Goal: Task Accomplishment & Management: Manage account settings

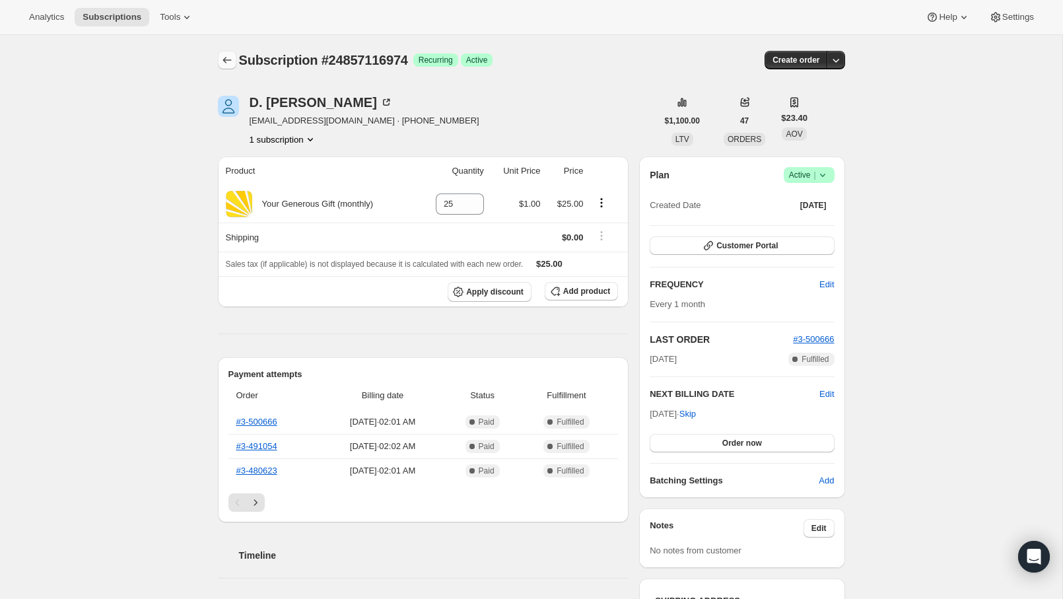
click at [221, 58] on icon "Subscriptions" at bounding box center [227, 60] width 13 height 13
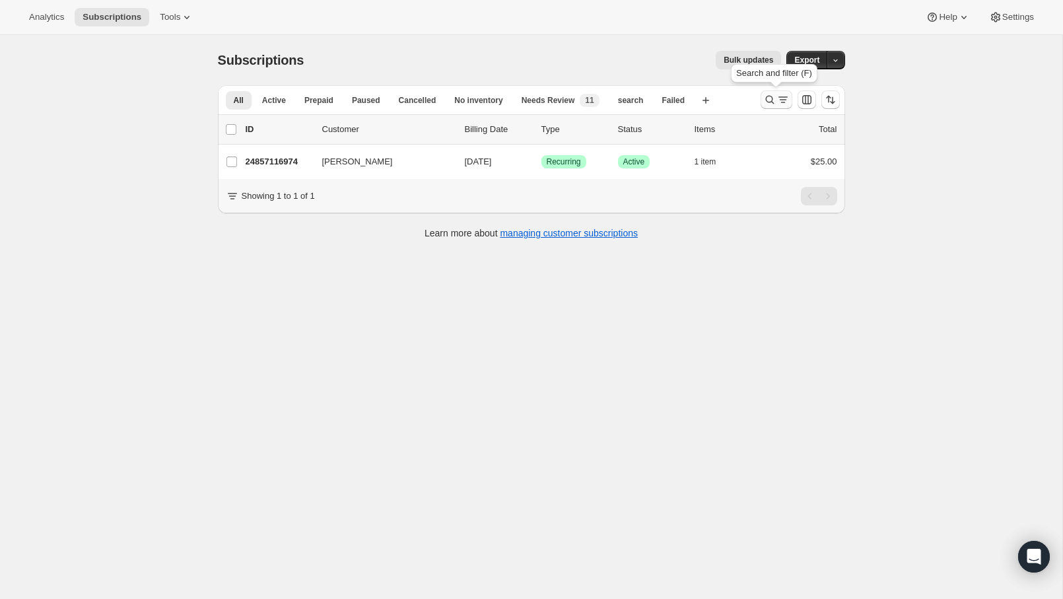
click at [773, 102] on icon "Search and filter results" at bounding box center [770, 99] width 13 height 13
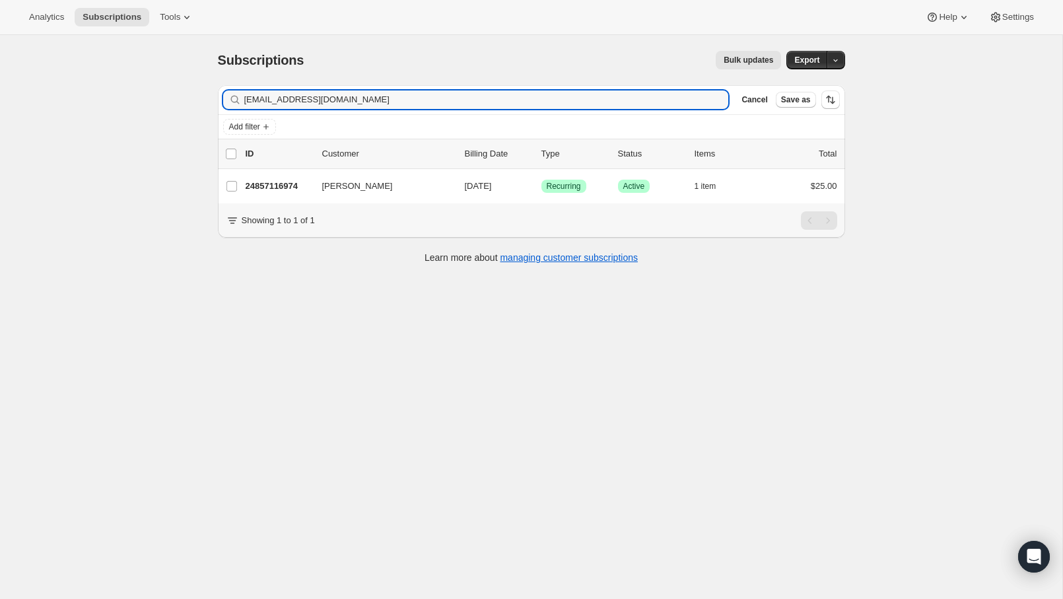
drag, startPoint x: 352, startPoint y: 104, endPoint x: 192, endPoint y: 90, distance: 160.5
click at [192, 90] on div "Subscriptions. This page is ready Subscriptions Bulk updates More actions Bulk …" at bounding box center [531, 334] width 1063 height 599
type input "[EMAIL_ADDRESS][DOMAIN_NAME]"
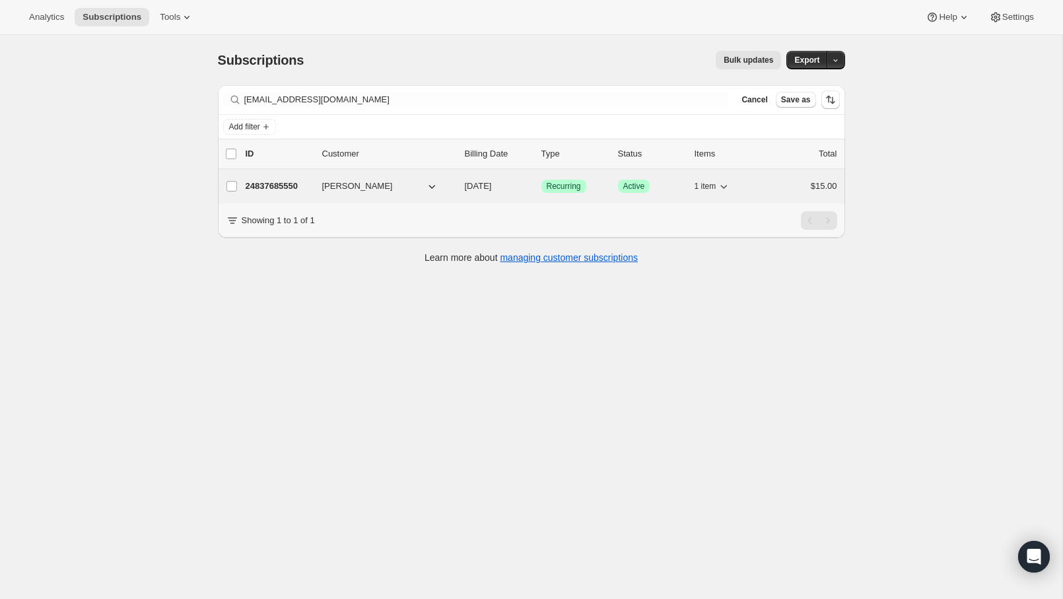
click at [284, 186] on p "24837685550" at bounding box center [279, 186] width 66 height 13
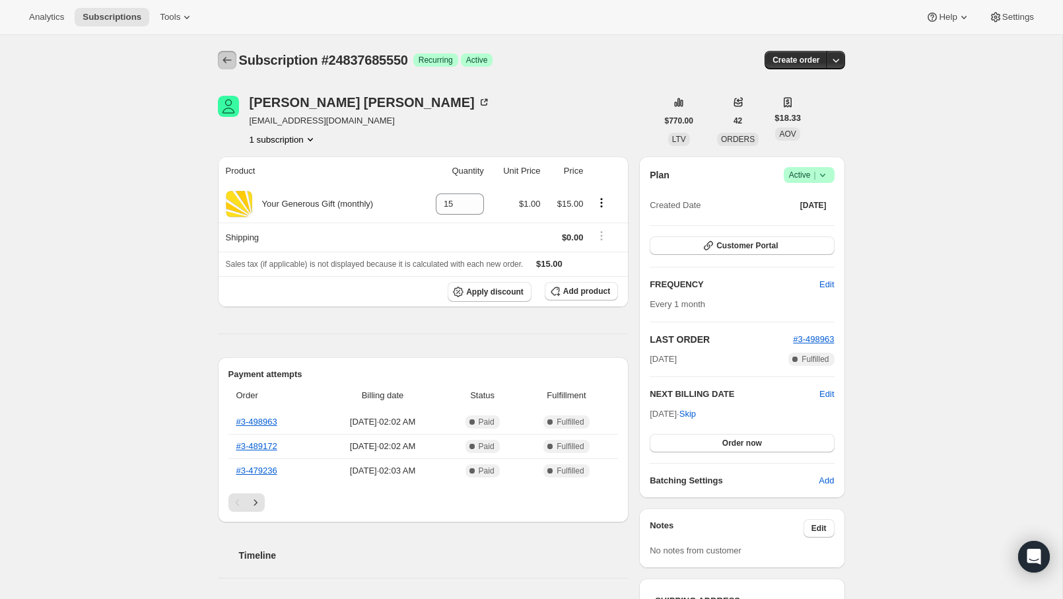
drag, startPoint x: 223, startPoint y: 63, endPoint x: 217, endPoint y: 59, distance: 6.8
click at [223, 63] on icon "Subscriptions" at bounding box center [227, 60] width 13 height 13
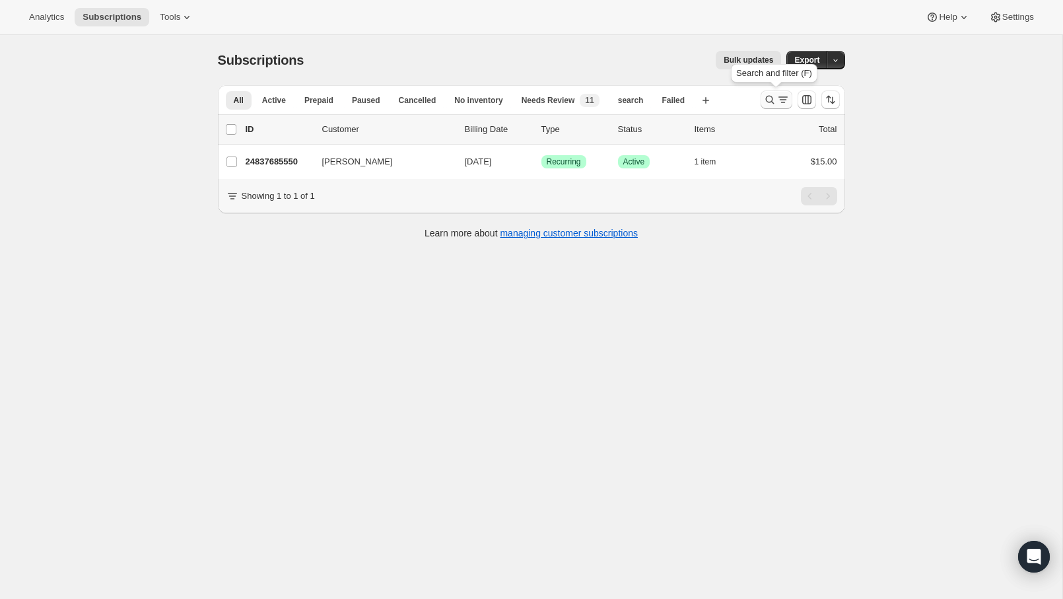
click at [774, 98] on icon "Search and filter results" at bounding box center [770, 99] width 13 height 13
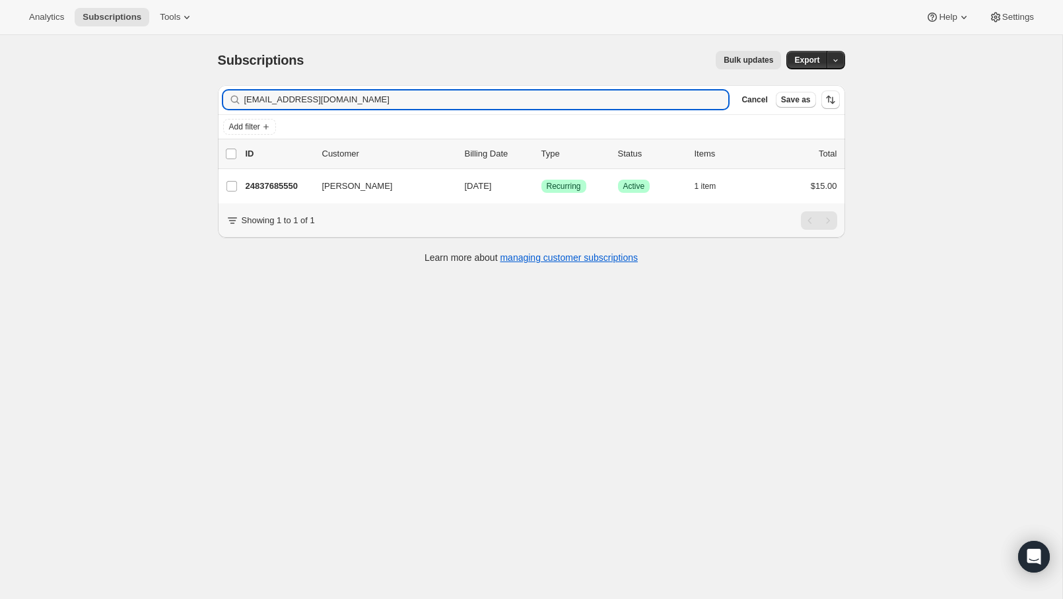
drag, startPoint x: 376, startPoint y: 102, endPoint x: 202, endPoint y: 92, distance: 174.0
click at [202, 92] on div "Subscriptions. This page is ready Subscriptions Bulk updates More actions Bulk …" at bounding box center [531, 156] width 659 height 242
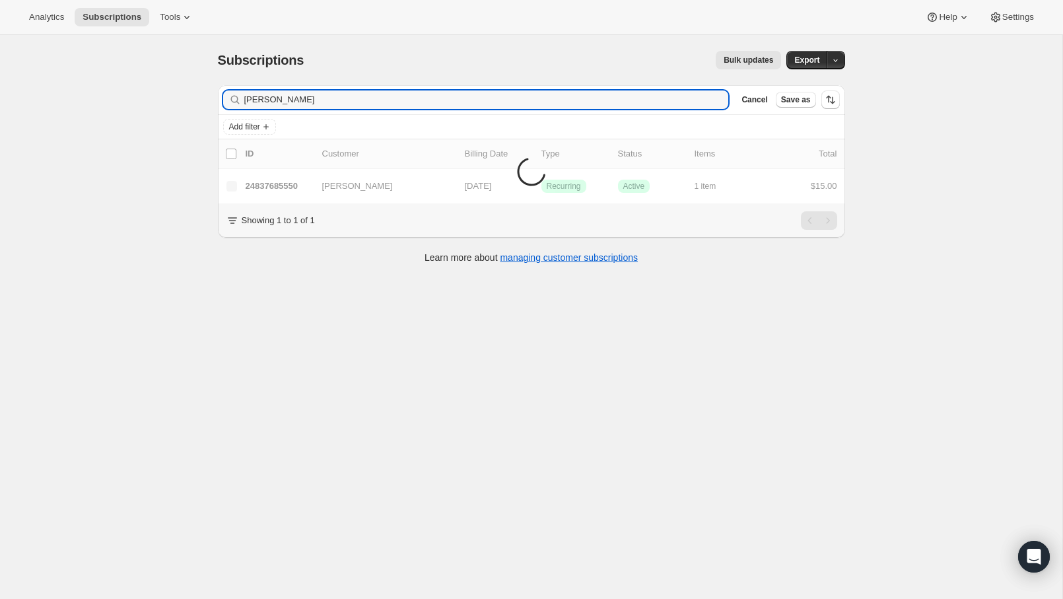
type input "[PERSON_NAME]"
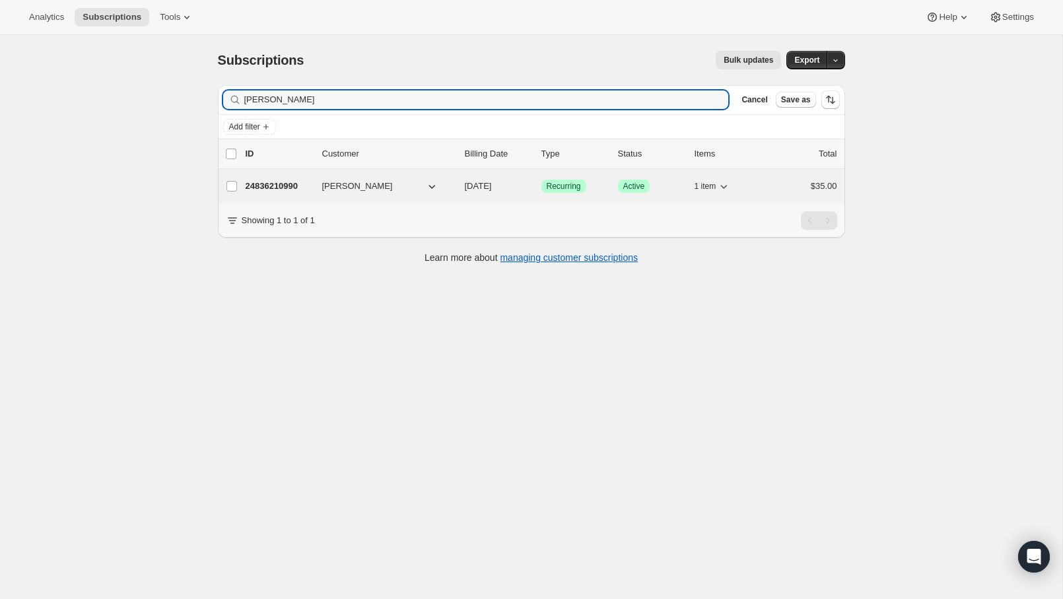
click at [275, 190] on p "24836210990" at bounding box center [279, 186] width 66 height 13
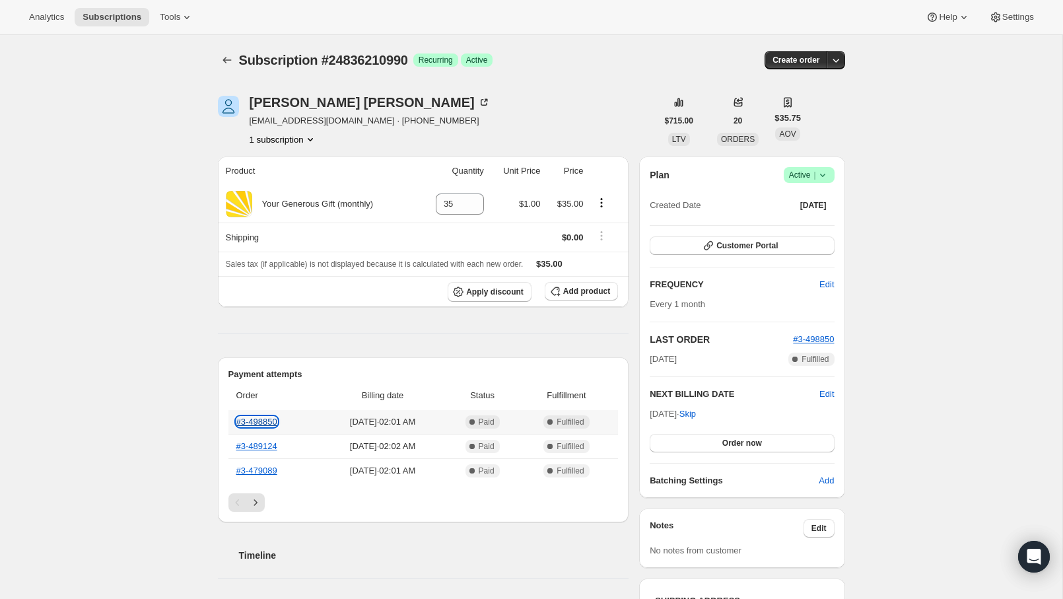
click at [267, 424] on link "#3-498850" at bounding box center [256, 422] width 41 height 10
click at [232, 62] on icon "Subscriptions" at bounding box center [227, 60] width 13 height 13
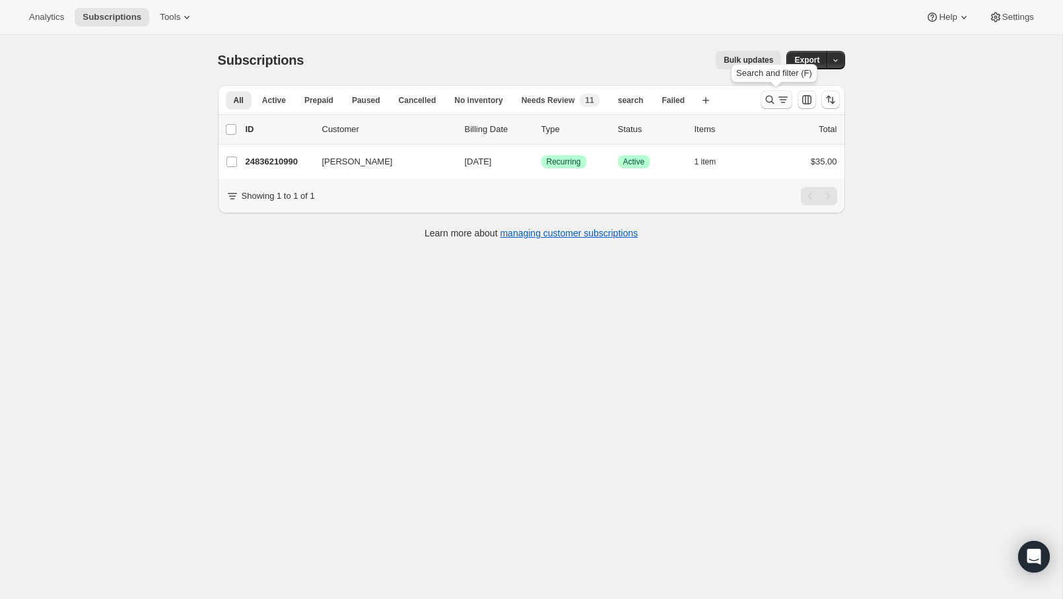
click at [764, 98] on icon "Search and filter results" at bounding box center [770, 99] width 13 height 13
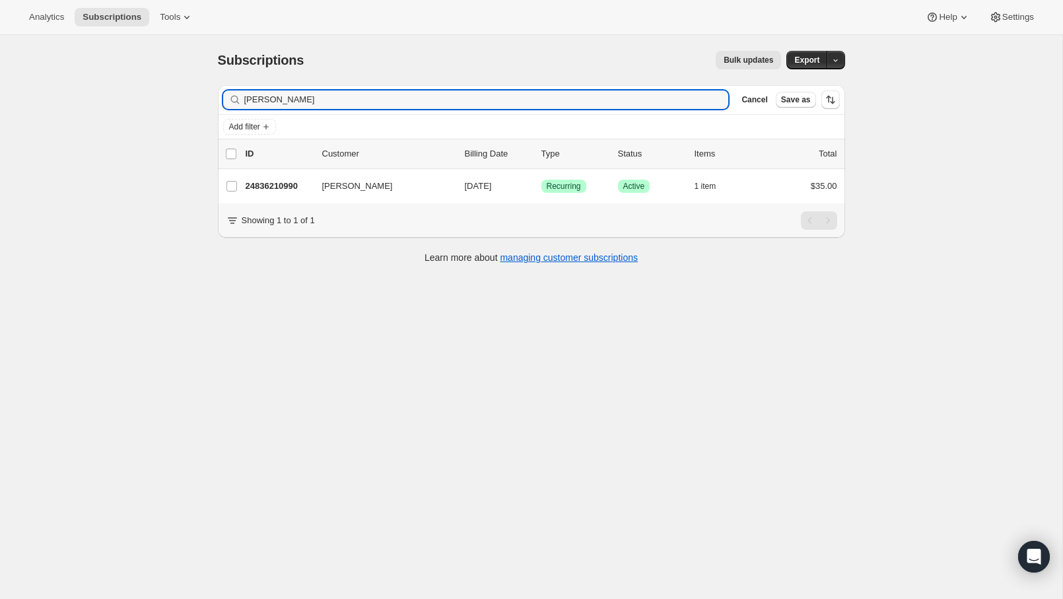
drag, startPoint x: 364, startPoint y: 102, endPoint x: 235, endPoint y: 91, distance: 129.3
click at [235, 91] on div "[PERSON_NAME] Clear" at bounding box center [476, 99] width 506 height 18
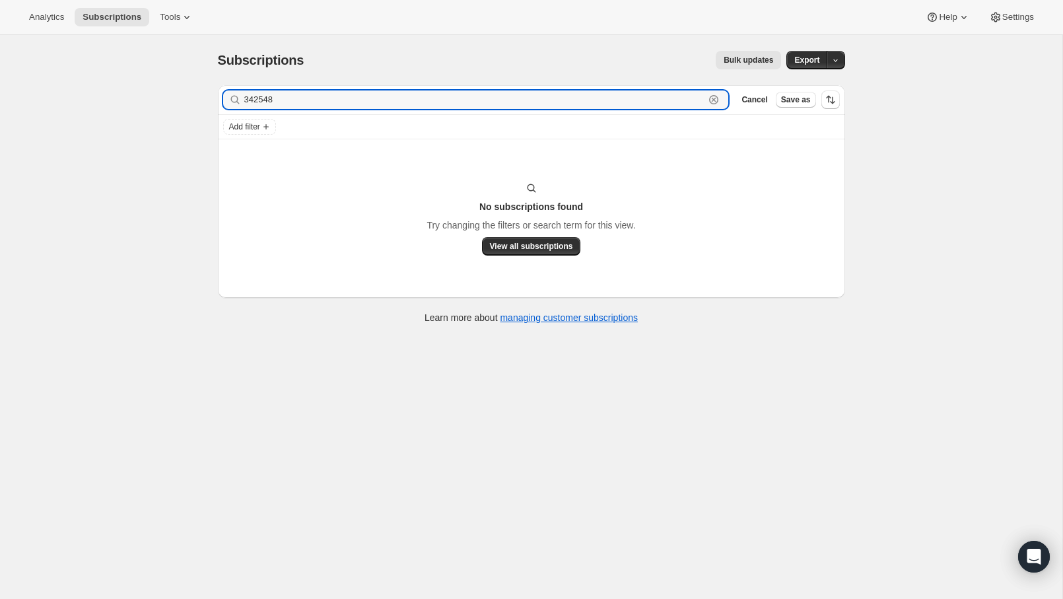
drag, startPoint x: 287, startPoint y: 99, endPoint x: 229, endPoint y: 96, distance: 58.2
click at [229, 96] on div "342548 Clear" at bounding box center [476, 99] width 506 height 18
drag, startPoint x: 253, startPoint y: 94, endPoint x: 218, endPoint y: 92, distance: 35.1
click at [218, 92] on div "Filter subscribers 342548 Clear Cancel Save as" at bounding box center [532, 99] width 628 height 29
paste input "[PERSON_NAME][EMAIL_ADDRESS][DOMAIN_NAME]"
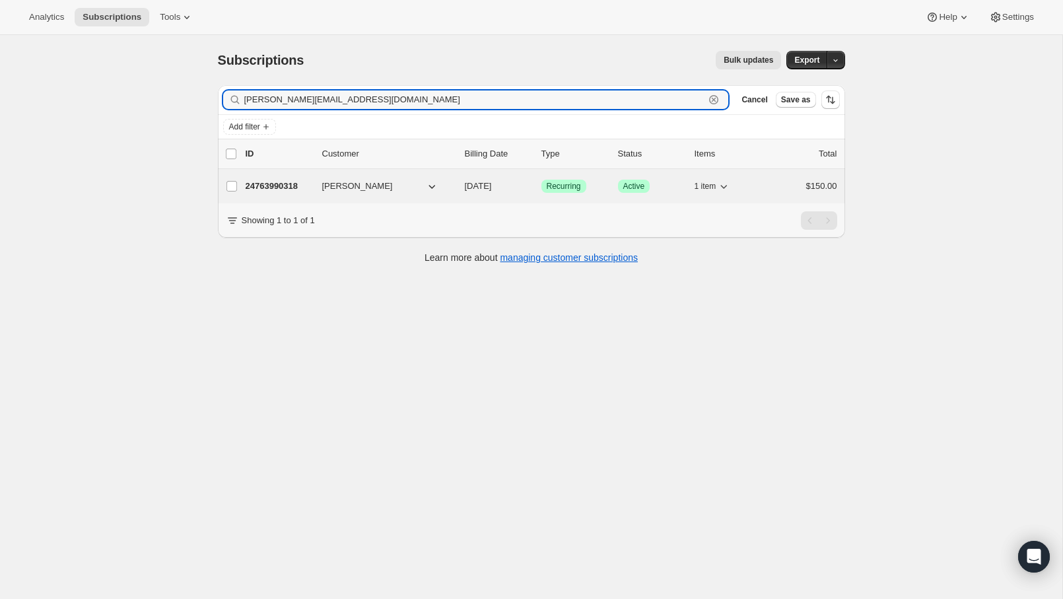
type input "[PERSON_NAME][EMAIL_ADDRESS][DOMAIN_NAME]"
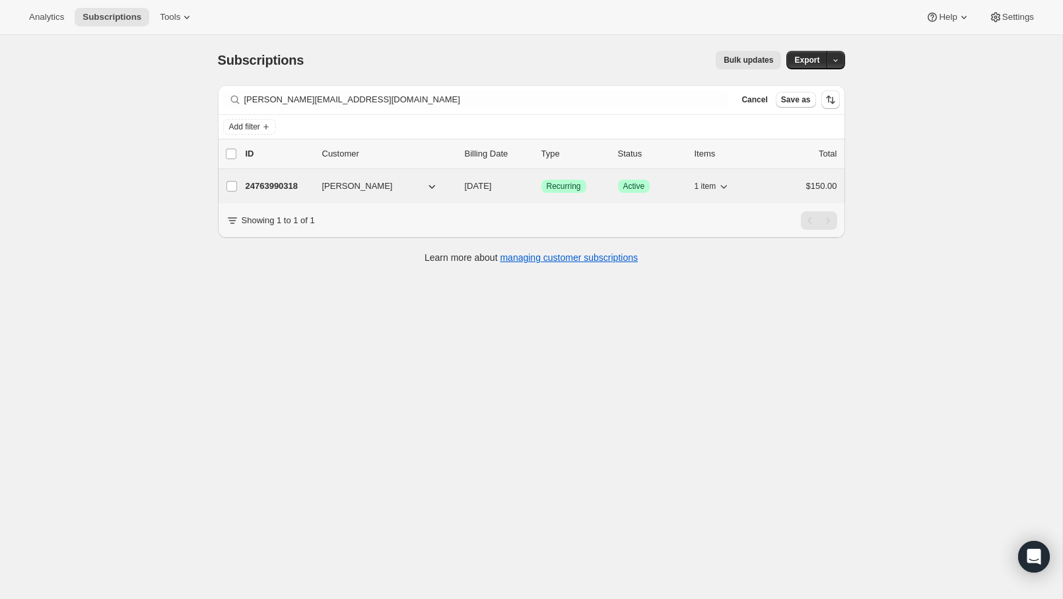
click at [273, 185] on p "24763990318" at bounding box center [279, 186] width 66 height 13
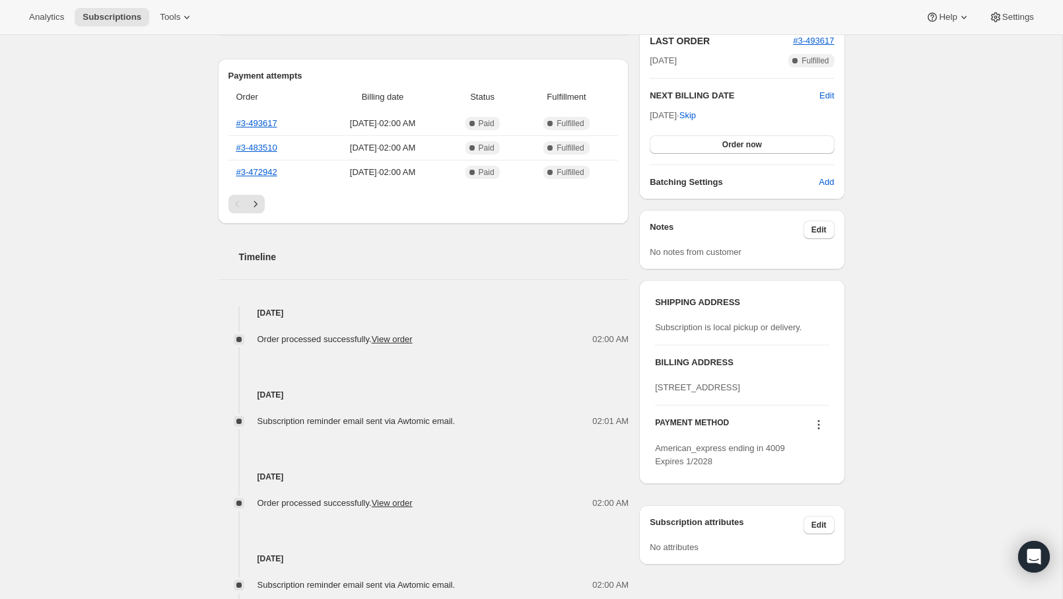
scroll to position [308, 0]
